Goal: Task Accomplishment & Management: Manage account settings

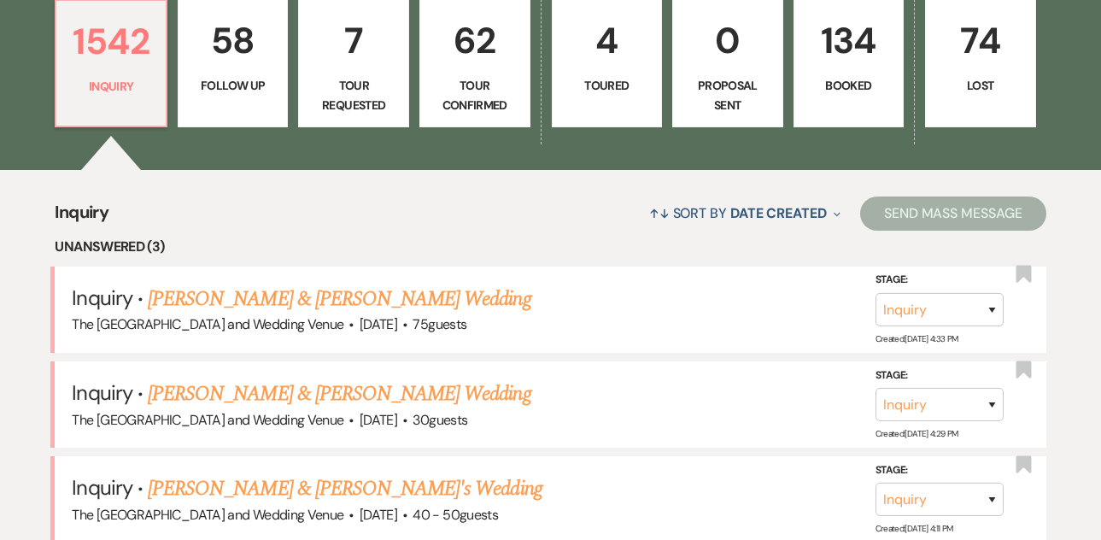
scroll to position [508, 0]
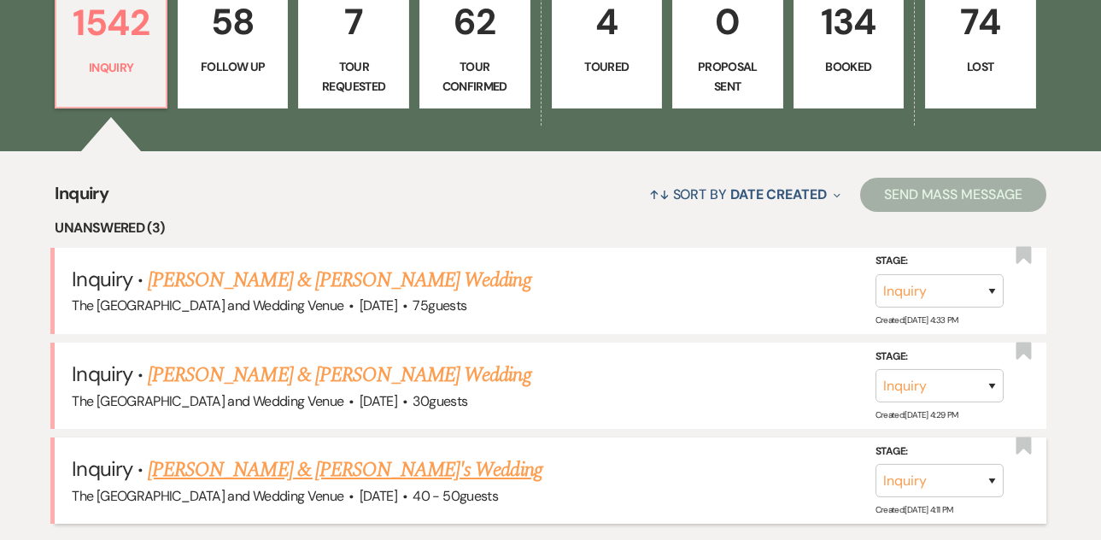
click at [307, 475] on link "[PERSON_NAME] & [PERSON_NAME]'s Wedding" at bounding box center [345, 469] width 395 height 31
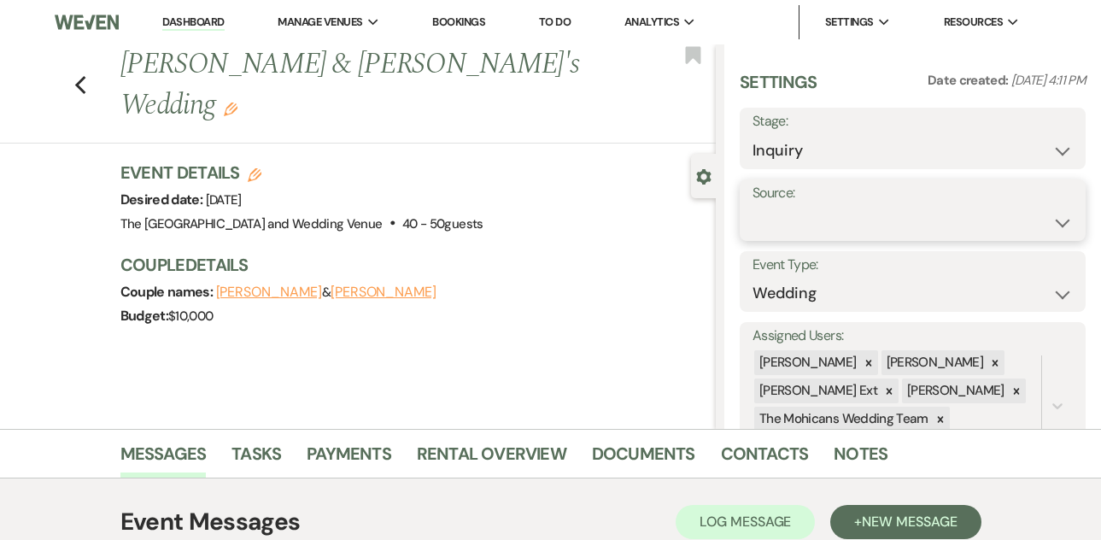
click at [816, 226] on select "Weven Venue Website Instagram Facebook Pinterest Google The Knot Wedding Wire H…" at bounding box center [912, 222] width 320 height 33
select select "5"
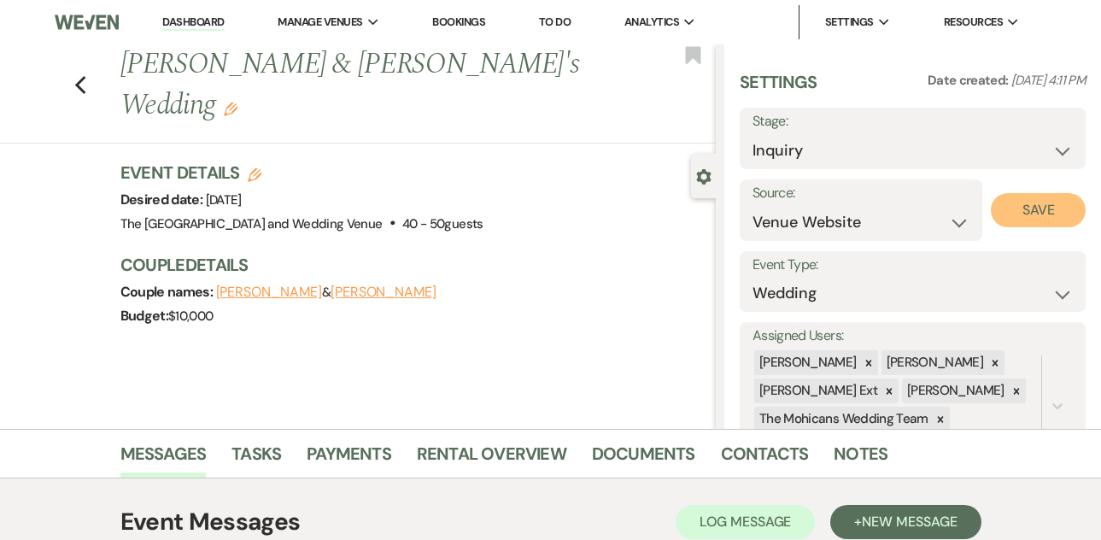
click at [1009, 214] on button "Save" at bounding box center [1038, 210] width 95 height 34
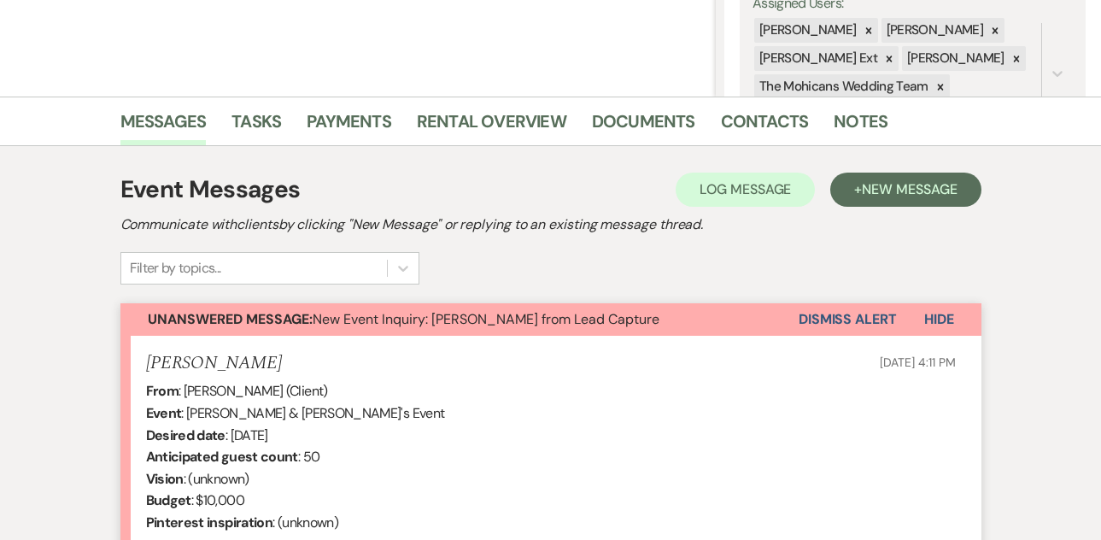
scroll to position [401, 0]
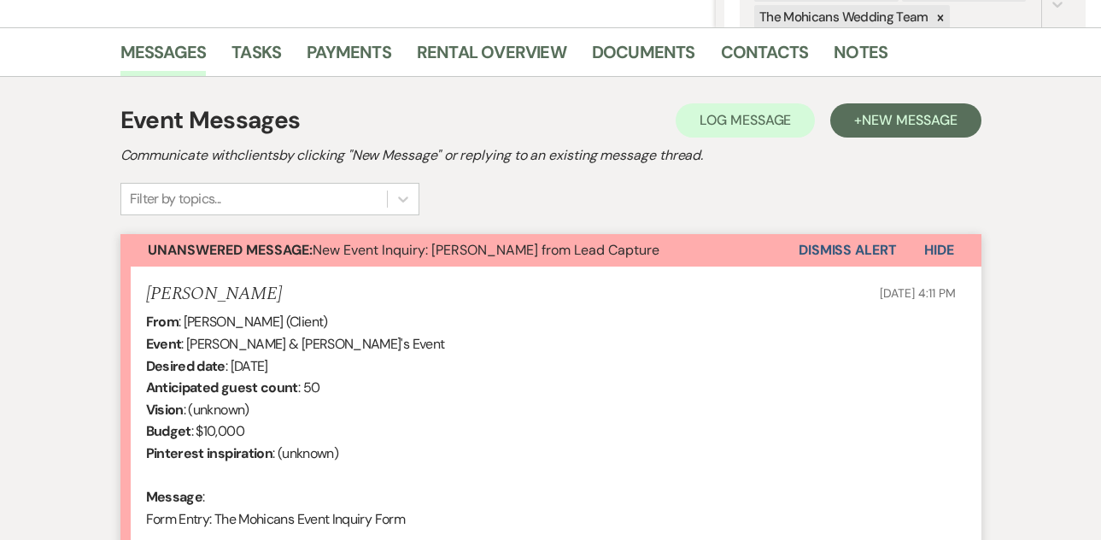
click at [816, 250] on button "Dismiss Alert" at bounding box center [847, 250] width 98 height 32
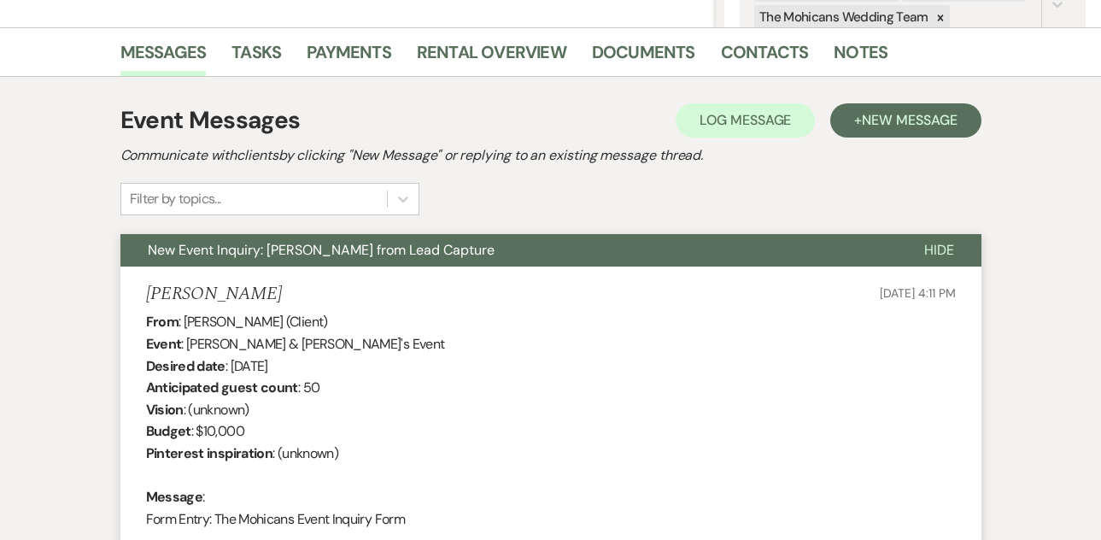
scroll to position [0, 0]
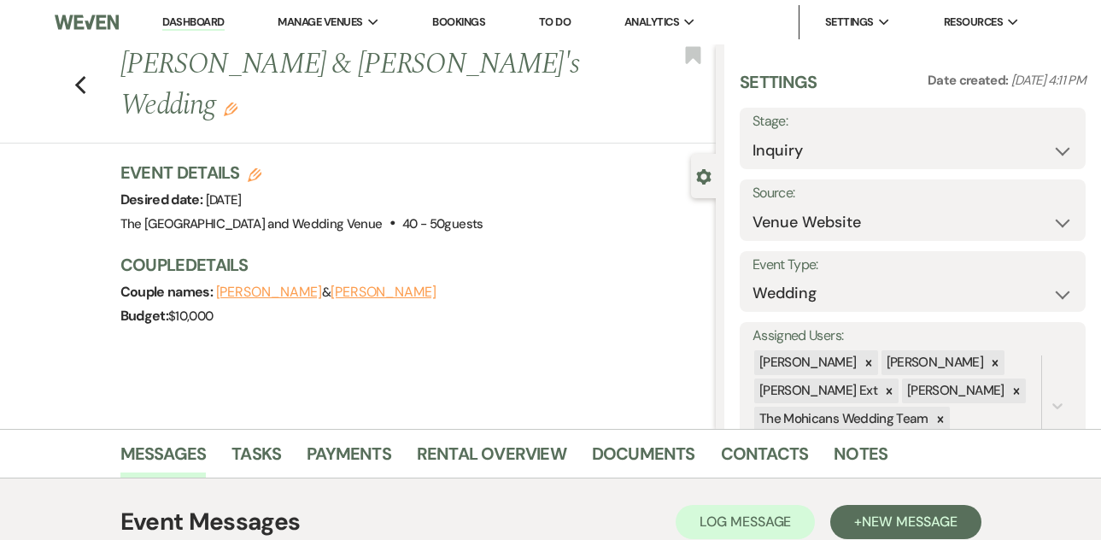
click at [191, 18] on link "Dashboard" at bounding box center [192, 23] width 61 height 16
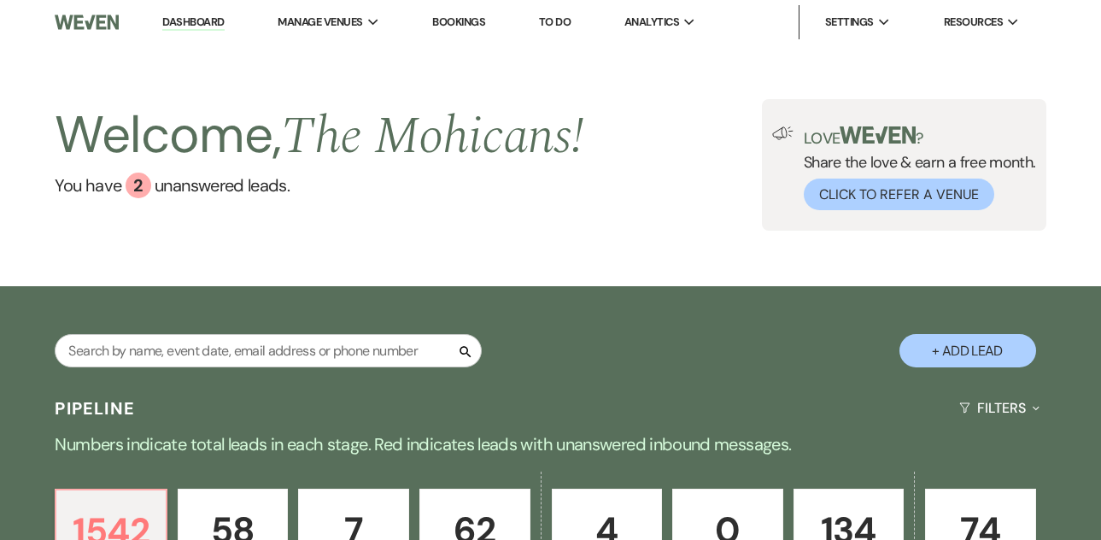
scroll to position [492, 0]
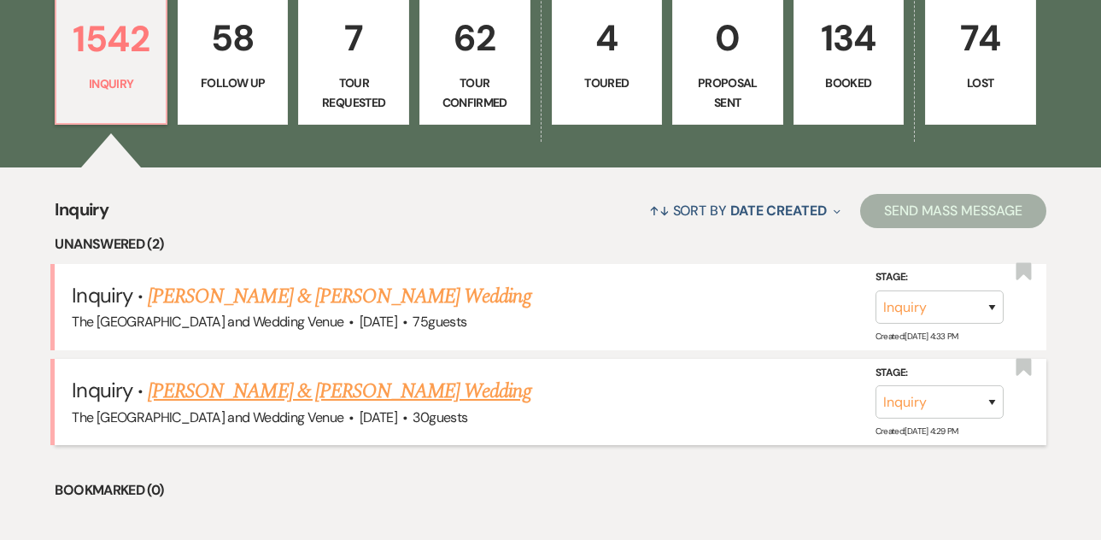
click at [366, 391] on link "[PERSON_NAME] & [PERSON_NAME] Wedding" at bounding box center [339, 391] width 383 height 31
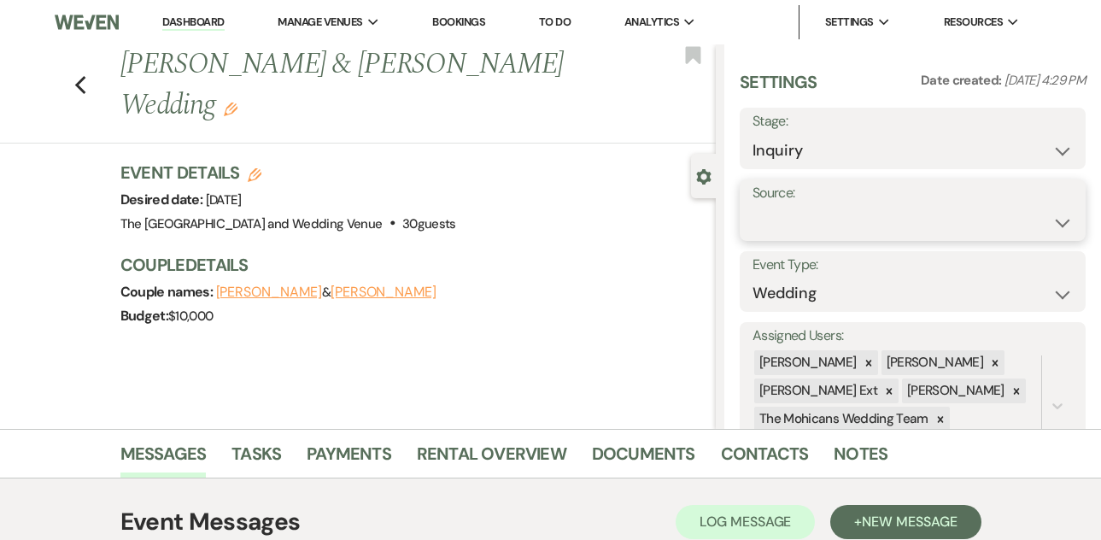
click at [815, 222] on select "Weven Venue Website Instagram Facebook Pinterest Google The Knot Wedding Wire H…" at bounding box center [912, 222] width 320 height 33
select select "5"
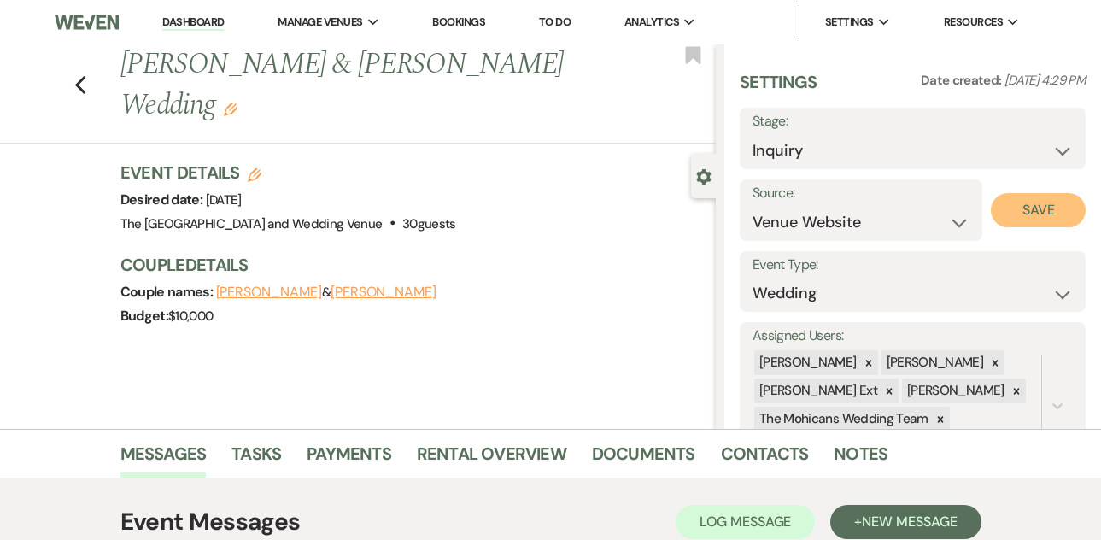
click at [991, 209] on button "Save" at bounding box center [1038, 210] width 95 height 34
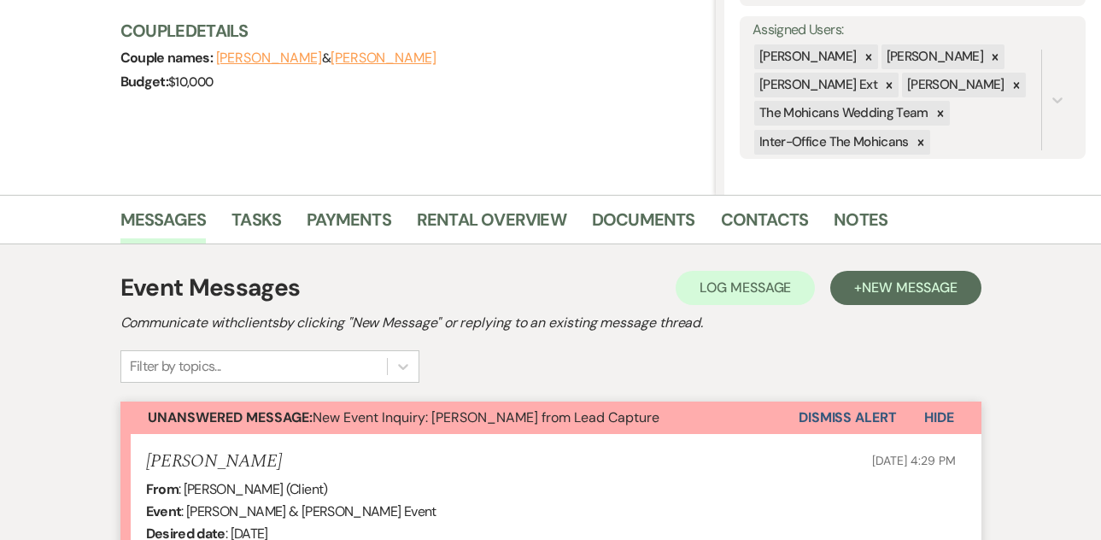
scroll to position [304, 0]
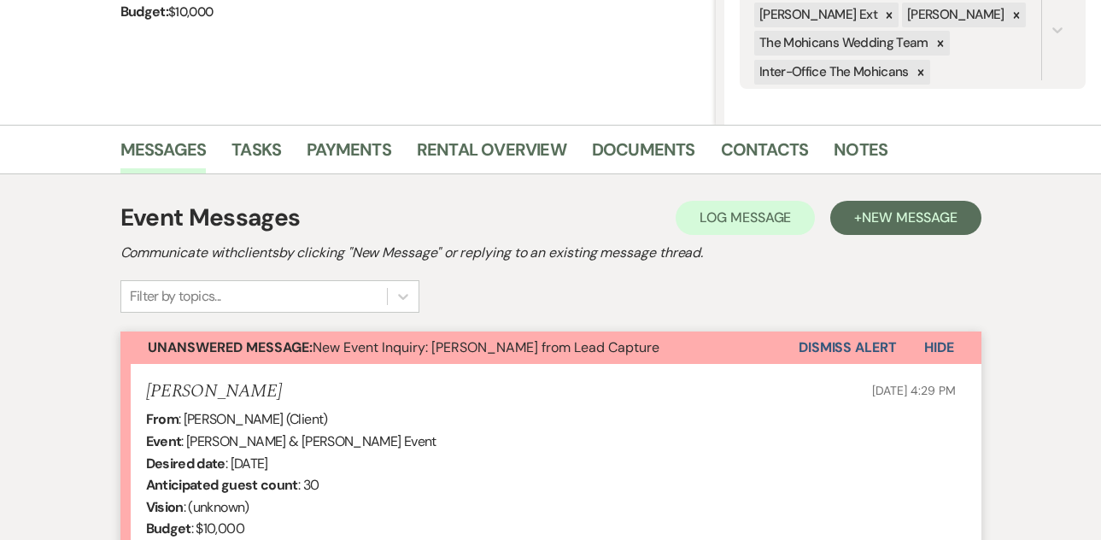
click at [836, 349] on button "Dismiss Alert" at bounding box center [847, 347] width 98 height 32
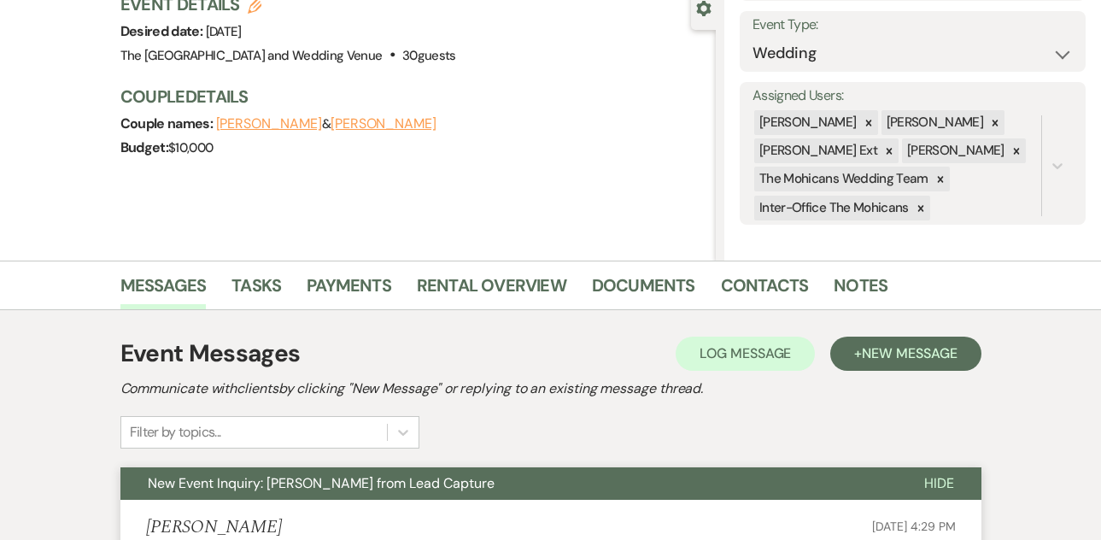
scroll to position [0, 0]
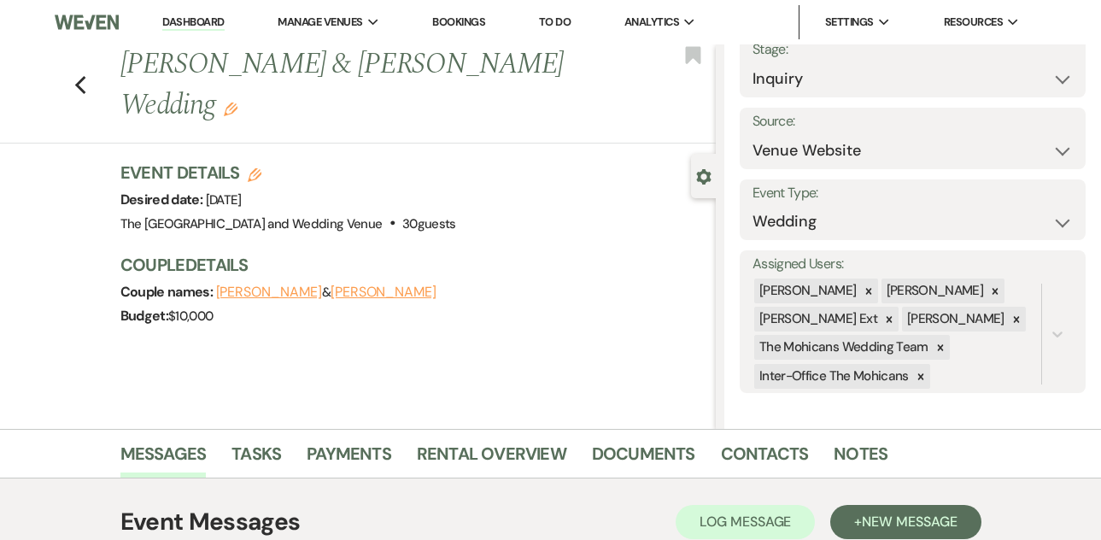
click at [191, 21] on link "Dashboard" at bounding box center [192, 23] width 61 height 16
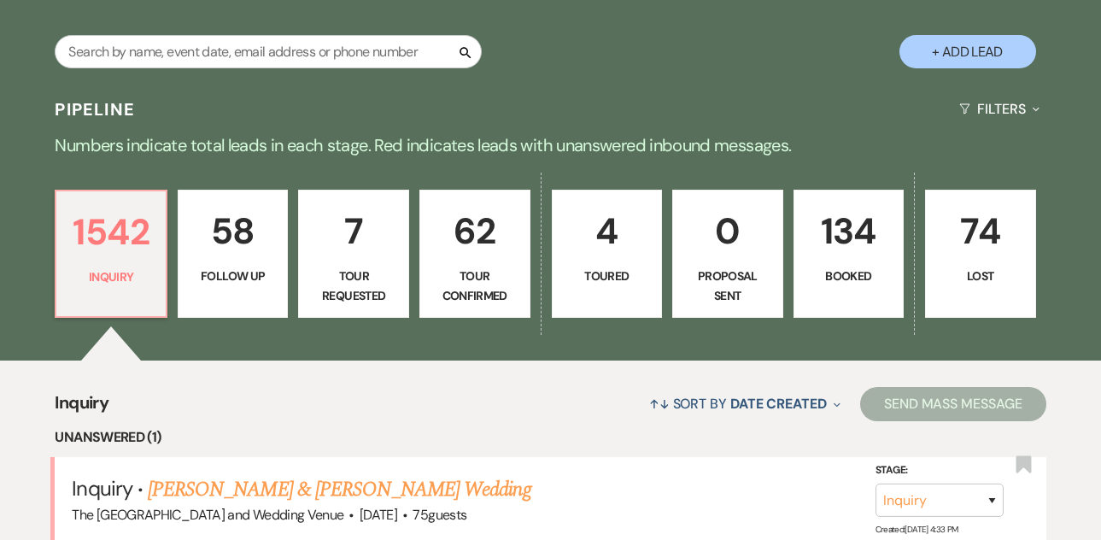
scroll to position [301, 0]
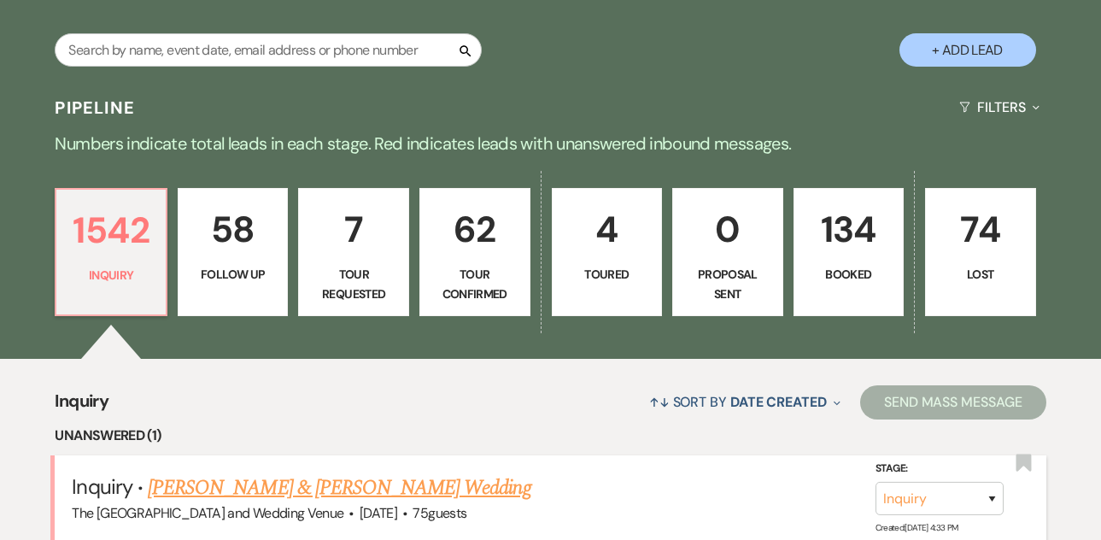
click at [292, 482] on link "[PERSON_NAME] & [PERSON_NAME] Wedding" at bounding box center [339, 487] width 383 height 31
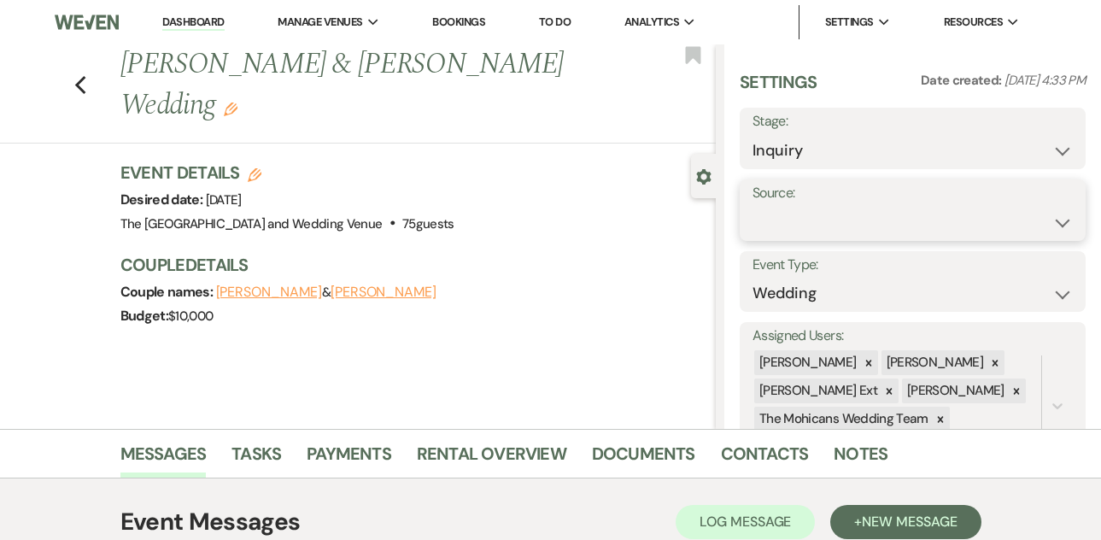
click at [809, 222] on select "Weven Venue Website Instagram Facebook Pinterest Google The Knot Wedding Wire H…" at bounding box center [912, 222] width 320 height 33
select select "5"
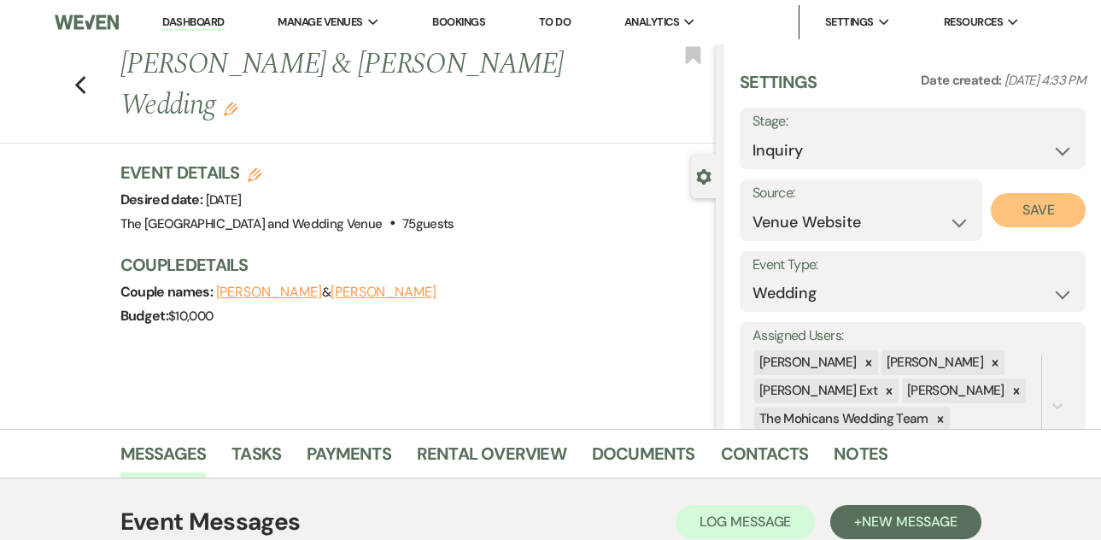
click at [1006, 209] on button "Save" at bounding box center [1038, 210] width 95 height 34
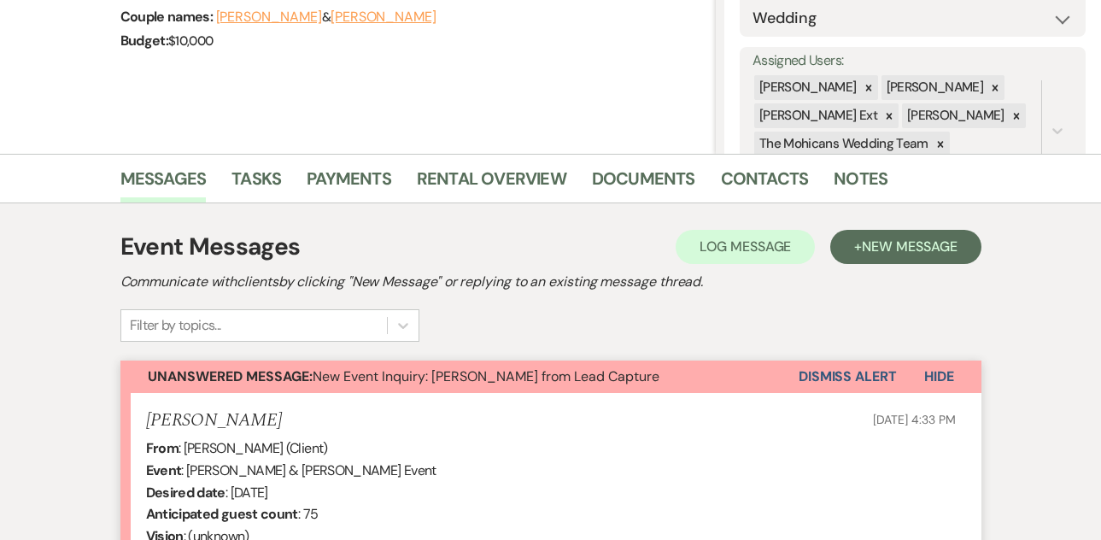
scroll to position [404, 0]
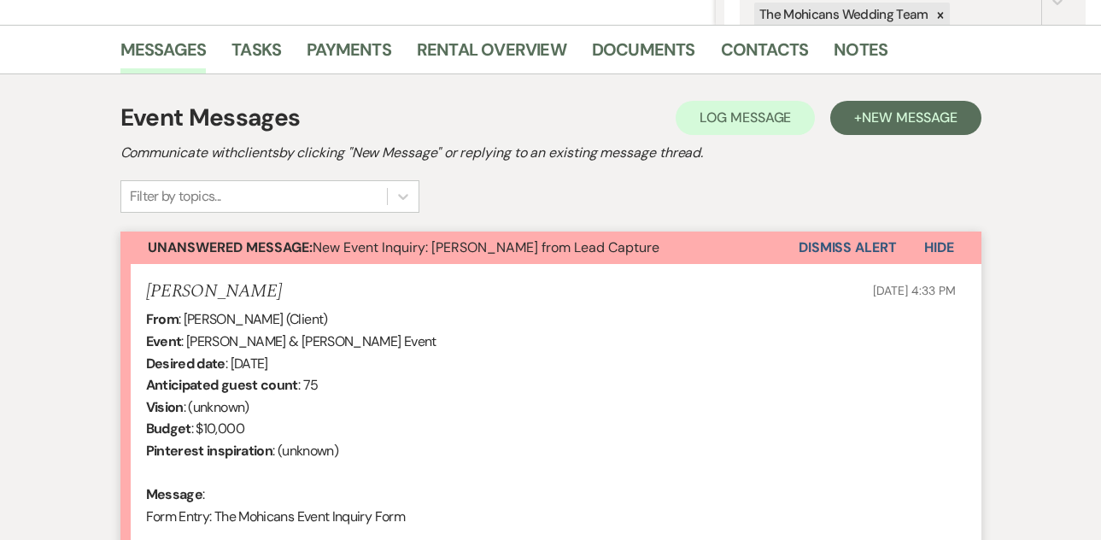
click at [828, 245] on button "Dismiss Alert" at bounding box center [847, 247] width 98 height 32
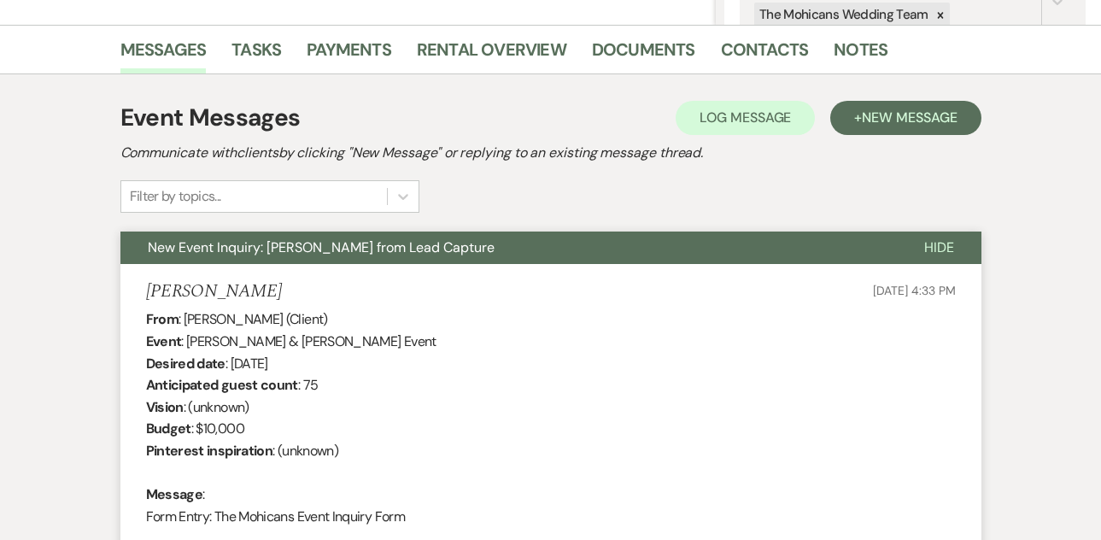
scroll to position [0, 0]
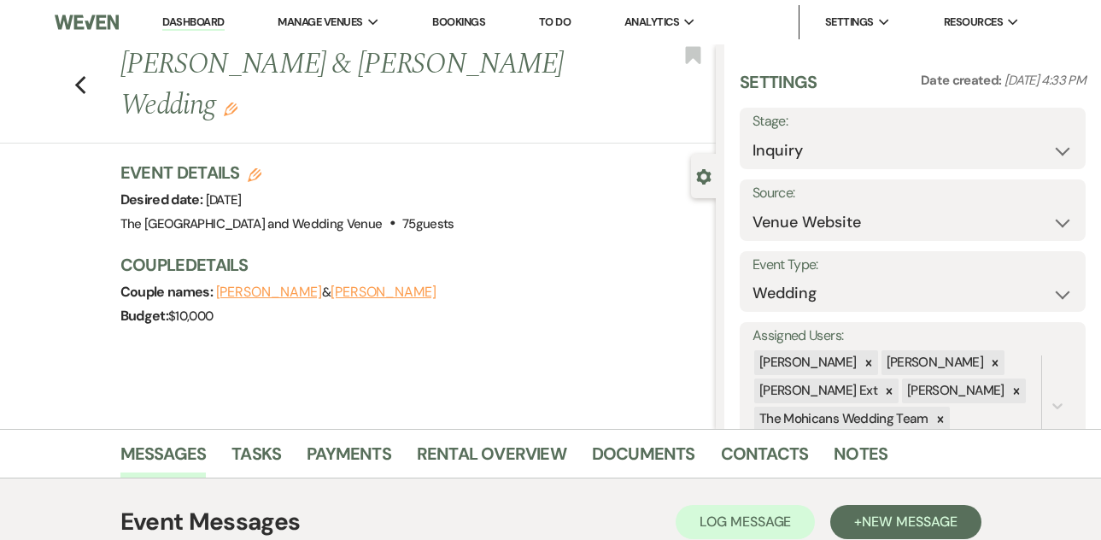
click at [198, 24] on link "Dashboard" at bounding box center [192, 23] width 61 height 16
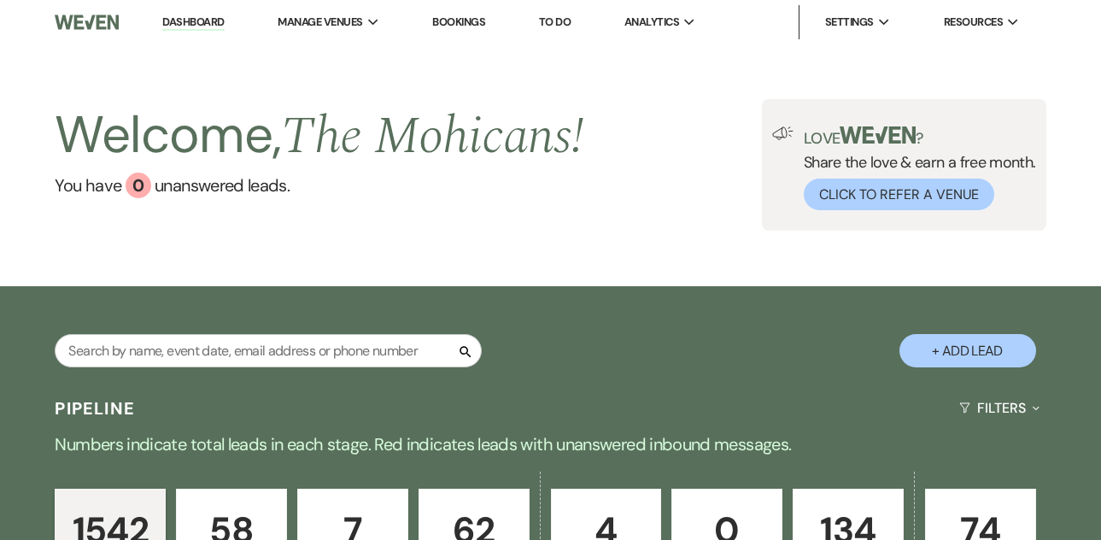
scroll to position [520, 0]
